Goal: Task Accomplishment & Management: Manage account settings

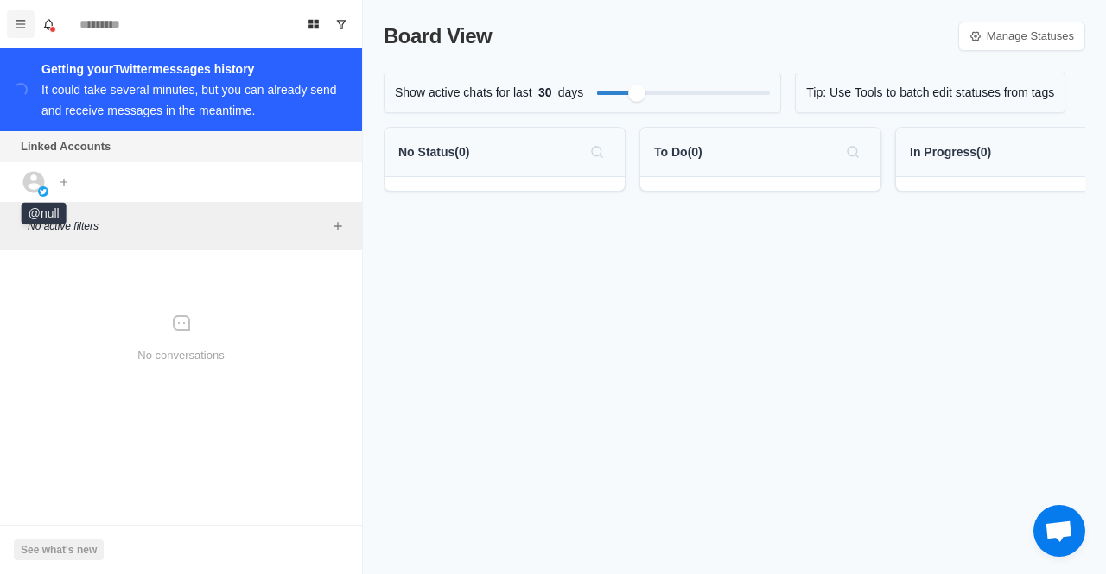
drag, startPoint x: 28, startPoint y: 184, endPoint x: 21, endPoint y: 24, distance: 160.0
click at [21, 24] on icon "Menu" at bounding box center [21, 24] width 10 height 8
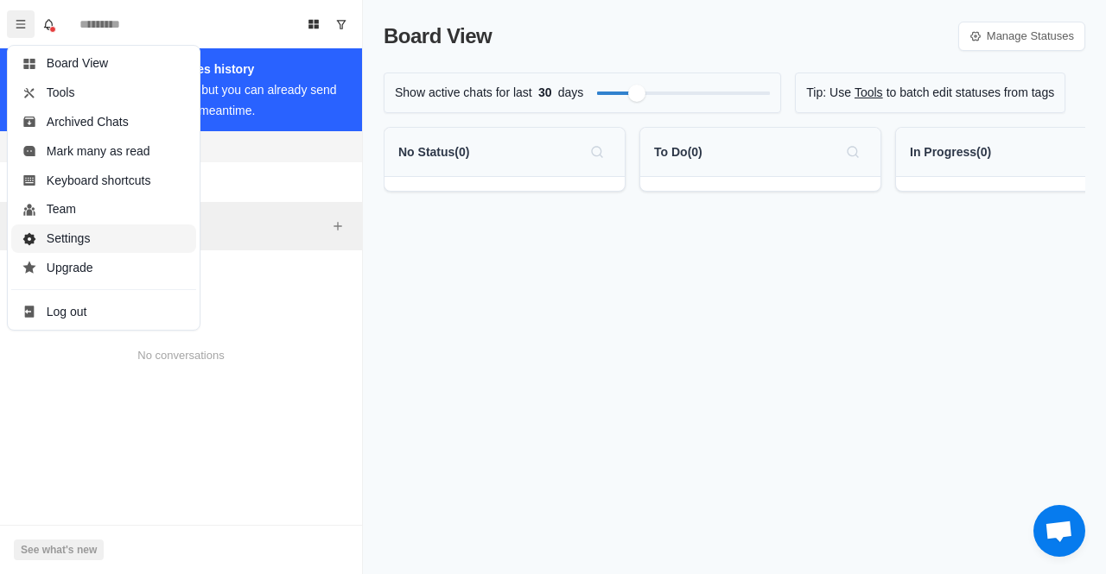
click at [106, 233] on button "Settings" at bounding box center [103, 239] width 185 height 29
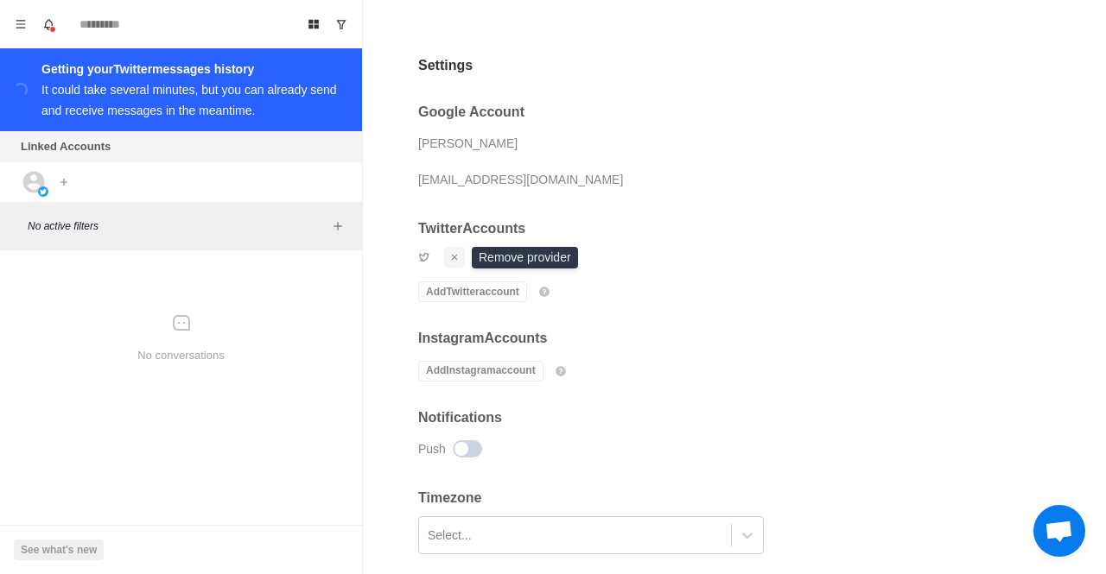
click at [458, 257] on icon "Remove account" at bounding box center [454, 257] width 10 height 10
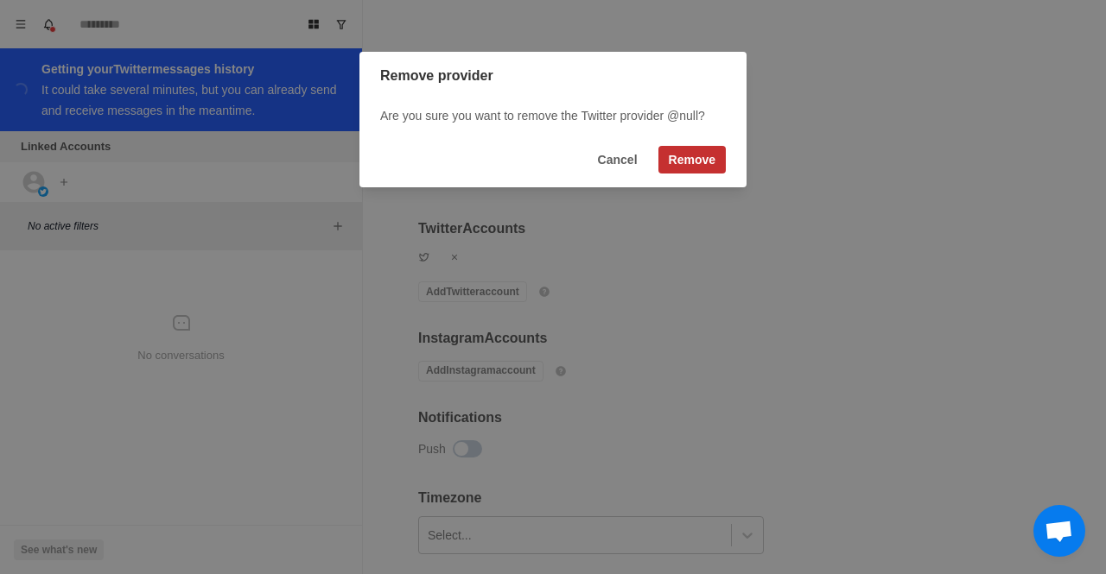
click at [687, 155] on button "Remove" at bounding box center [691, 160] width 67 height 28
click at [699, 155] on button "Remove" at bounding box center [691, 160] width 67 height 28
click at [603, 164] on button "Cancel" at bounding box center [617, 160] width 60 height 28
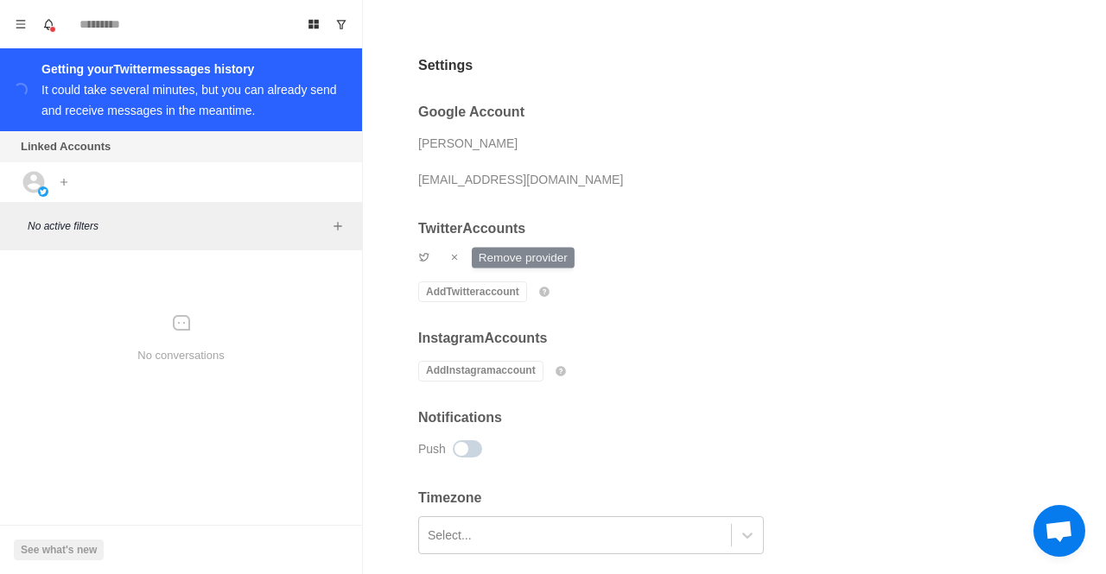
click at [785, 272] on div "Twitter Accounts Add Twitter account How to add a Twitter account Go to [DOMAIN…" at bounding box center [694, 287] width 553 height 188
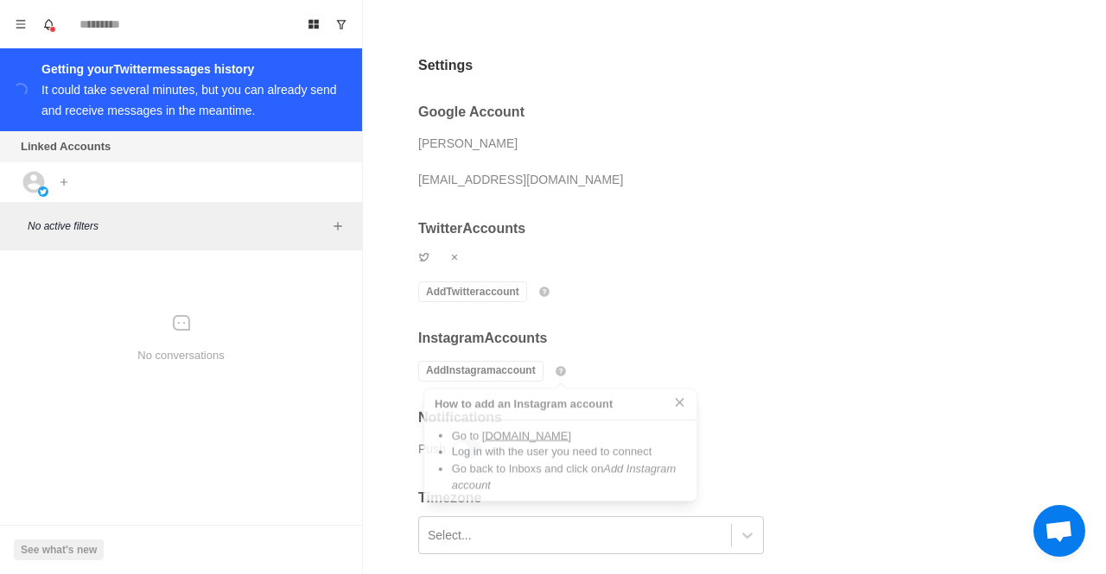
click at [746, 341] on div "Twitter Accounts Add Twitter account How to add a Twitter account Go to [DOMAIN…" at bounding box center [694, 287] width 553 height 188
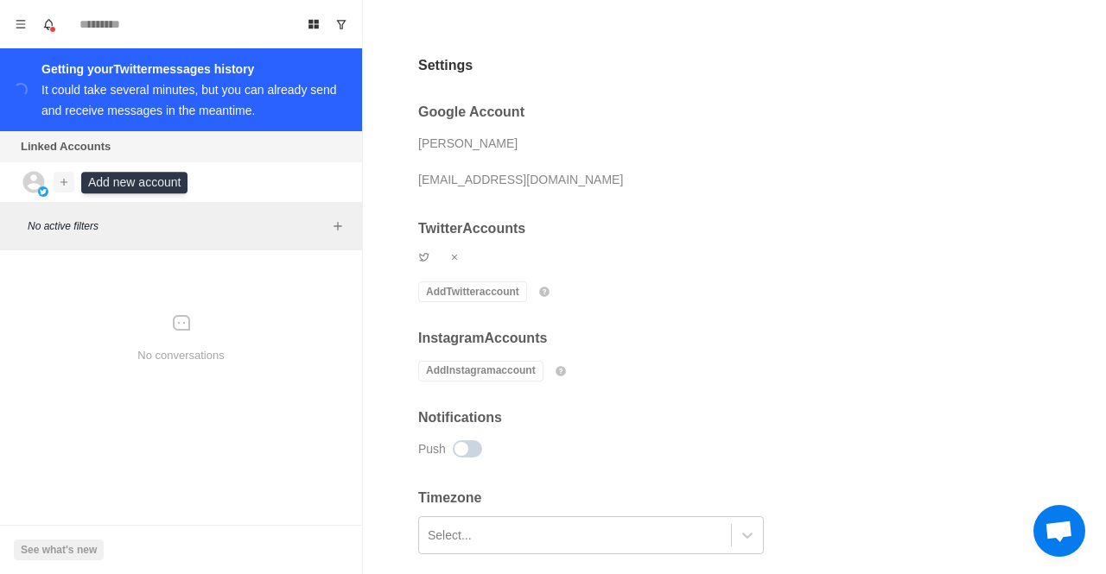
click at [59, 184] on icon "Add account" at bounding box center [64, 182] width 12 height 12
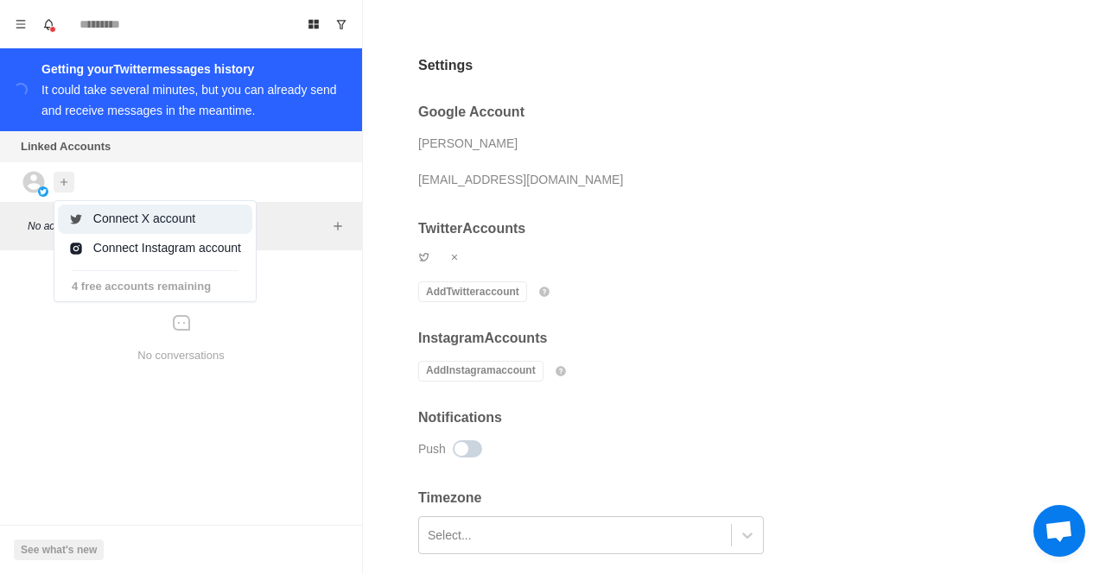
click at [133, 217] on button "Connect X account" at bounding box center [155, 219] width 194 height 29
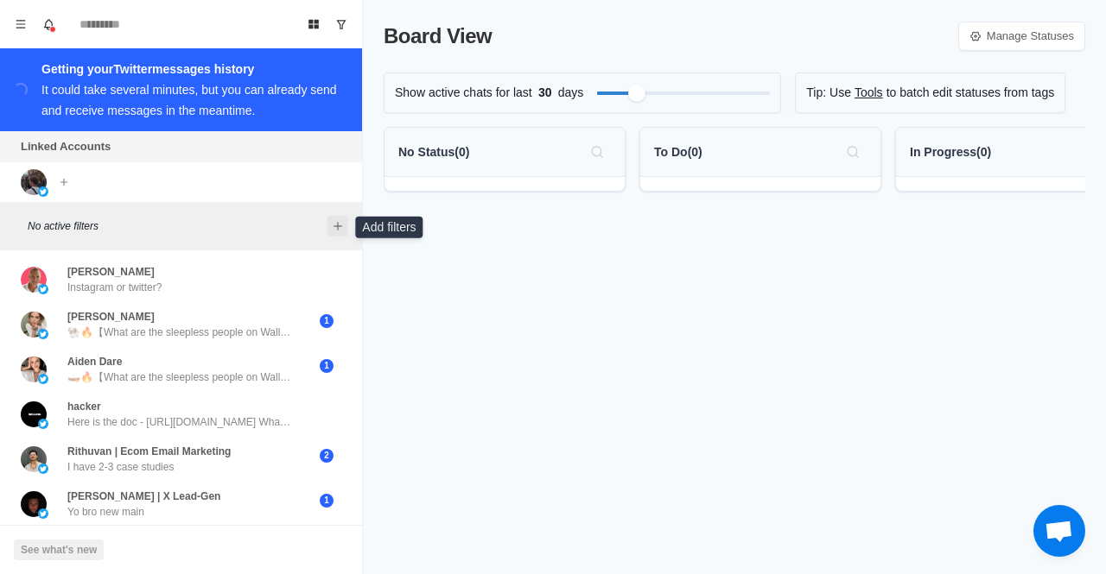
click at [333, 229] on icon "Add filters" at bounding box center [338, 226] width 14 height 14
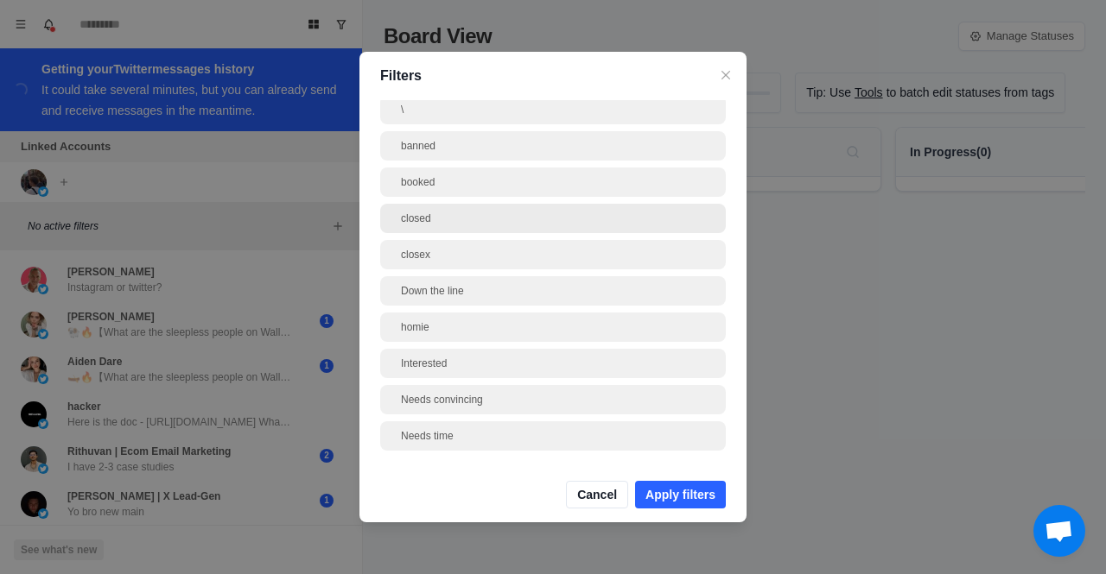
scroll to position [36, 0]
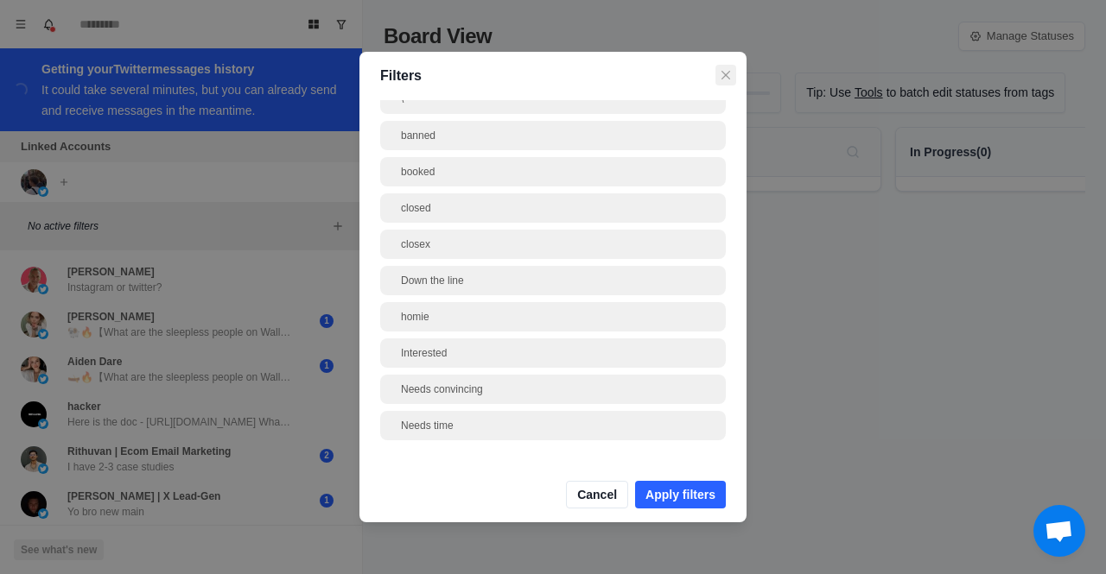
click at [733, 75] on button "Close" at bounding box center [725, 75] width 21 height 21
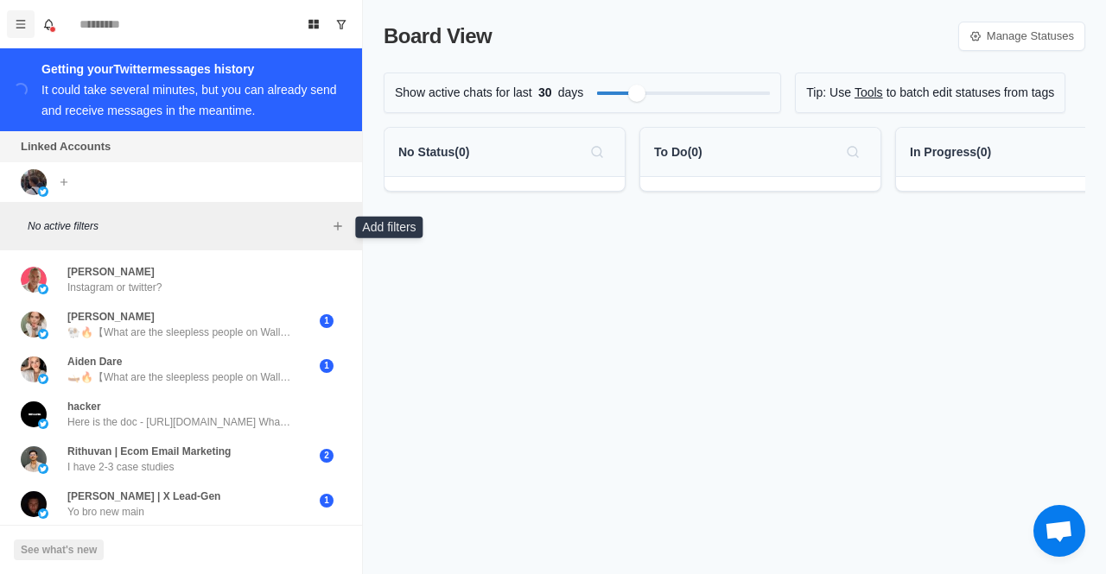
click at [17, 29] on icon "Menu" at bounding box center [21, 24] width 12 height 12
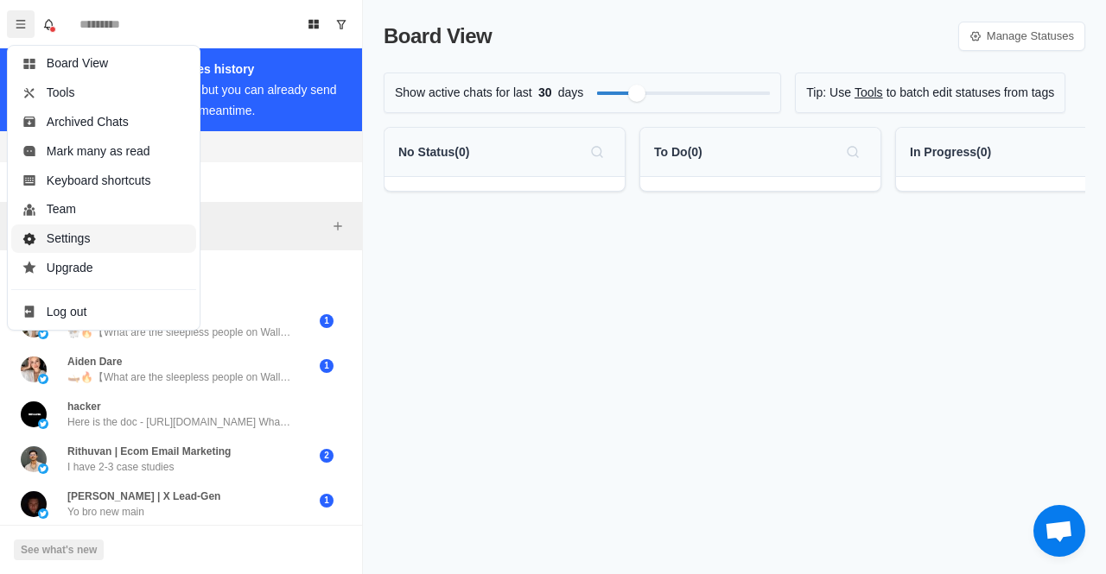
click at [93, 243] on button "Settings" at bounding box center [103, 239] width 185 height 29
